Goal: Information Seeking & Learning: Learn about a topic

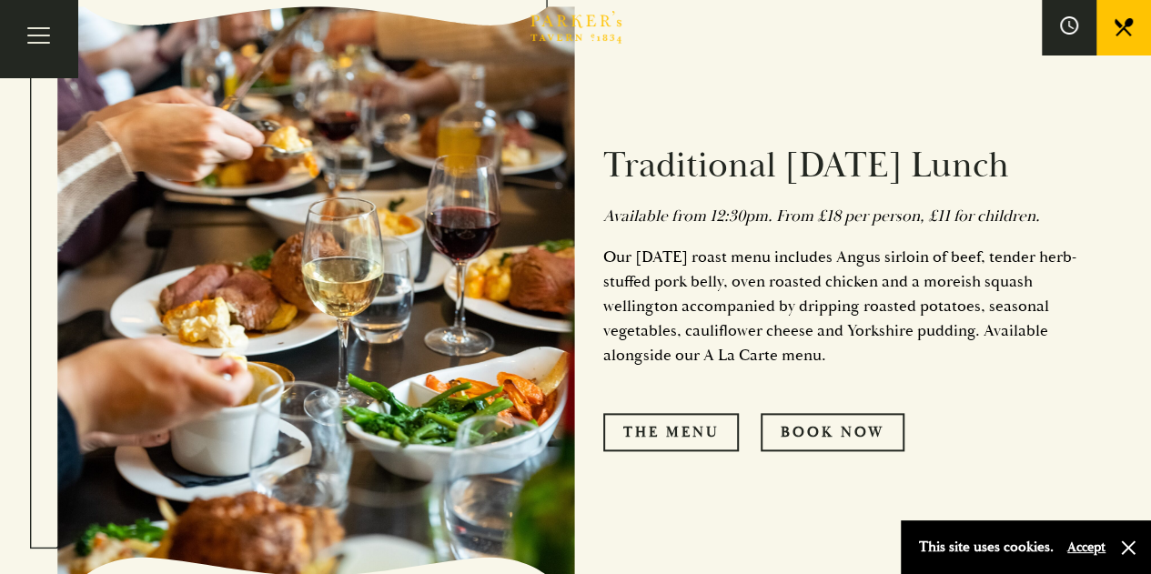
scroll to position [1092, 0]
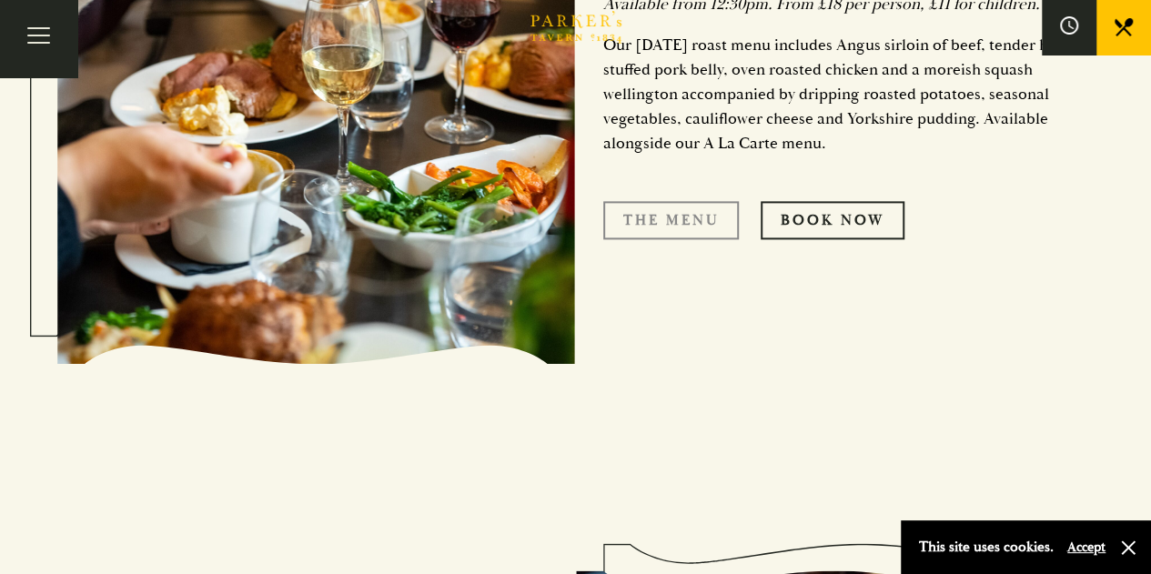
click at [670, 236] on link "The Menu" at bounding box center [671, 220] width 136 height 38
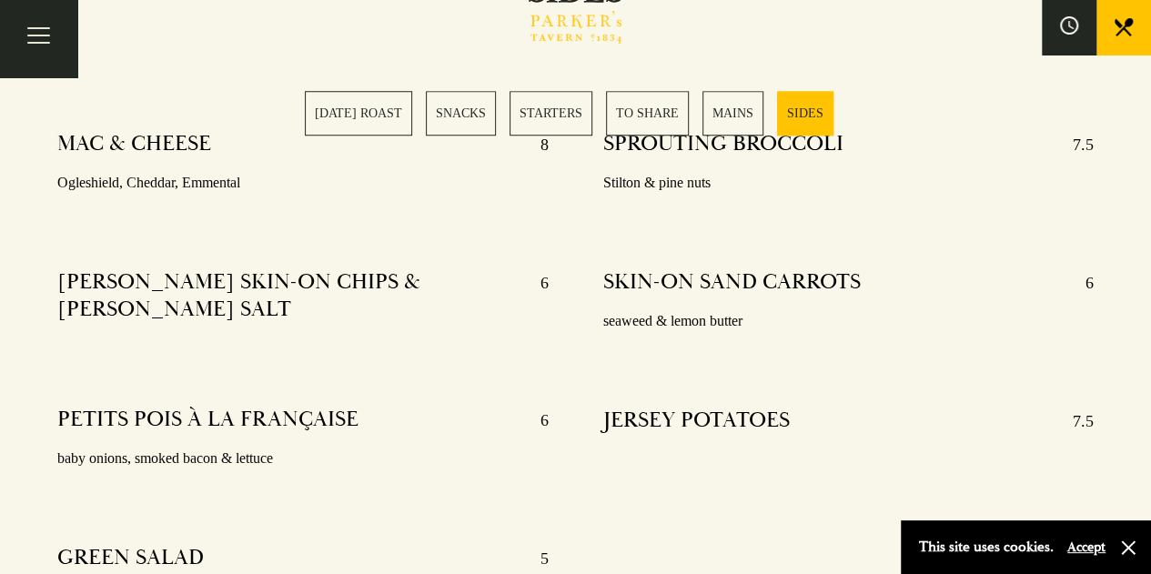
scroll to position [4186, 0]
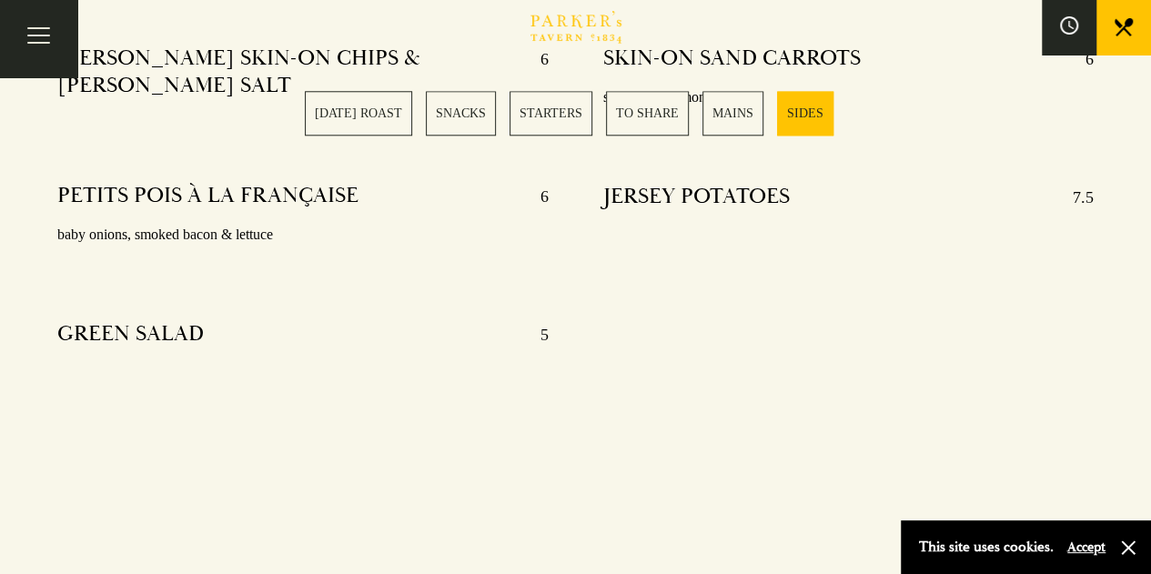
click at [360, 116] on link "SUNDAY ROAST" at bounding box center [358, 113] width 107 height 45
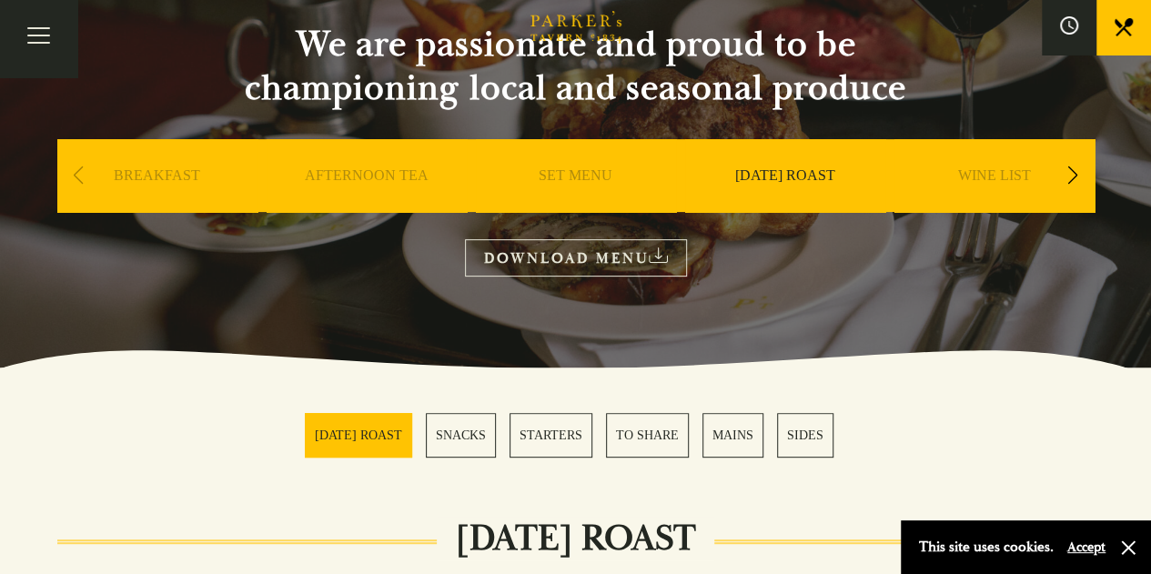
scroll to position [171, 0]
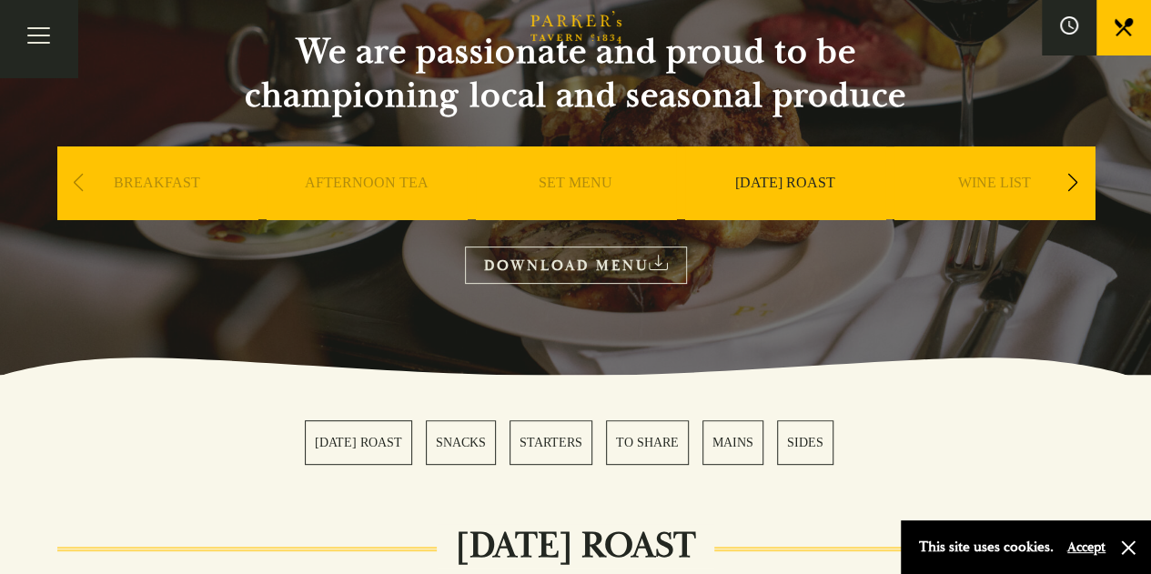
click at [1007, 176] on link "WINE LIST" at bounding box center [994, 210] width 73 height 73
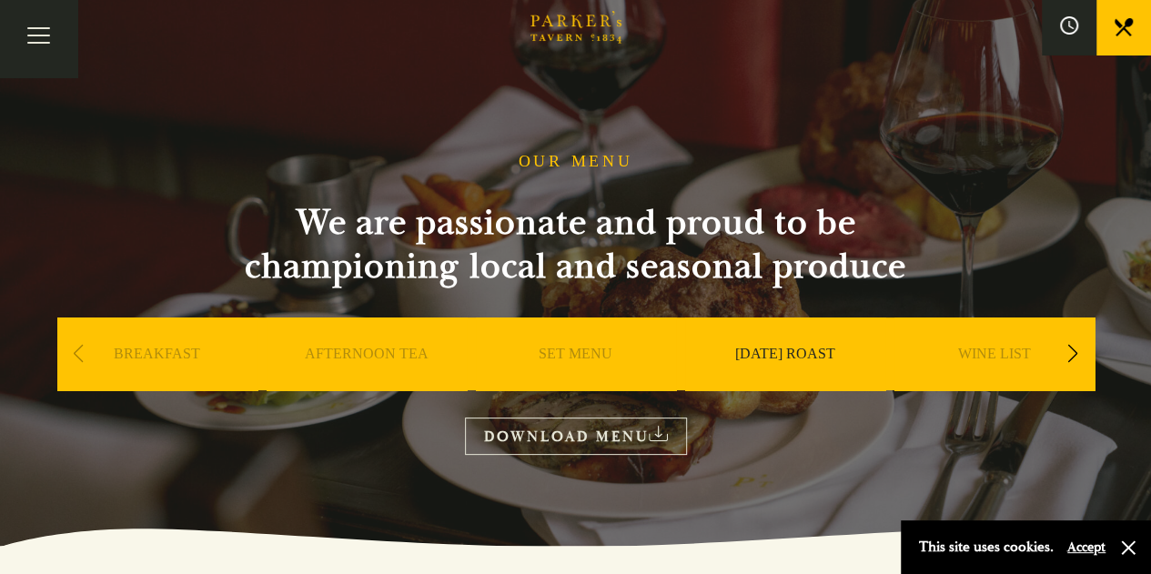
click at [1118, 25] on icon at bounding box center [1124, 27] width 18 height 18
